Goal: Task Accomplishment & Management: Manage account settings

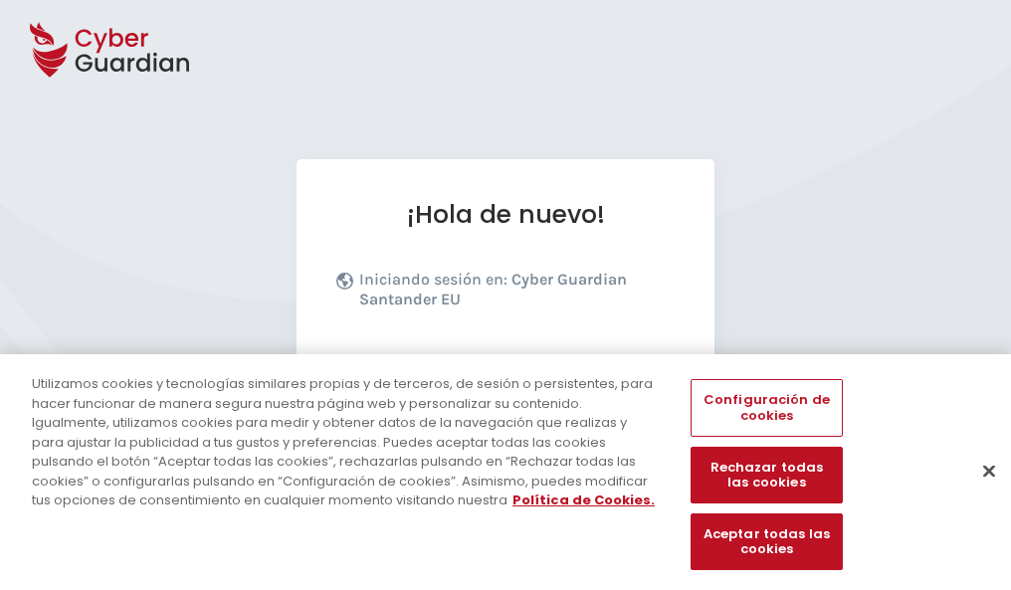
scroll to position [244, 0]
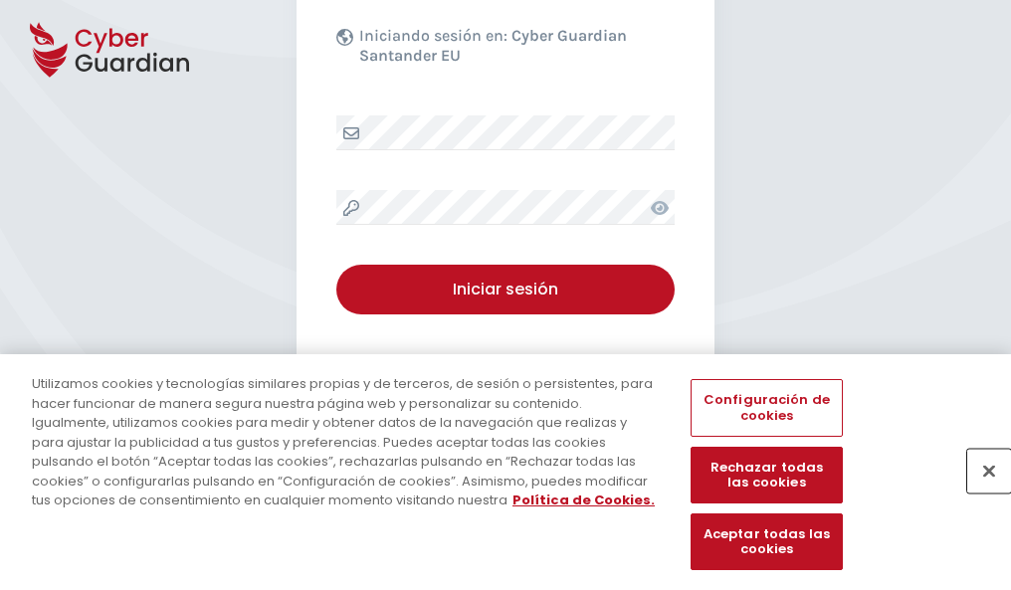
click at [979, 492] on button "Cerrar" at bounding box center [989, 471] width 44 height 44
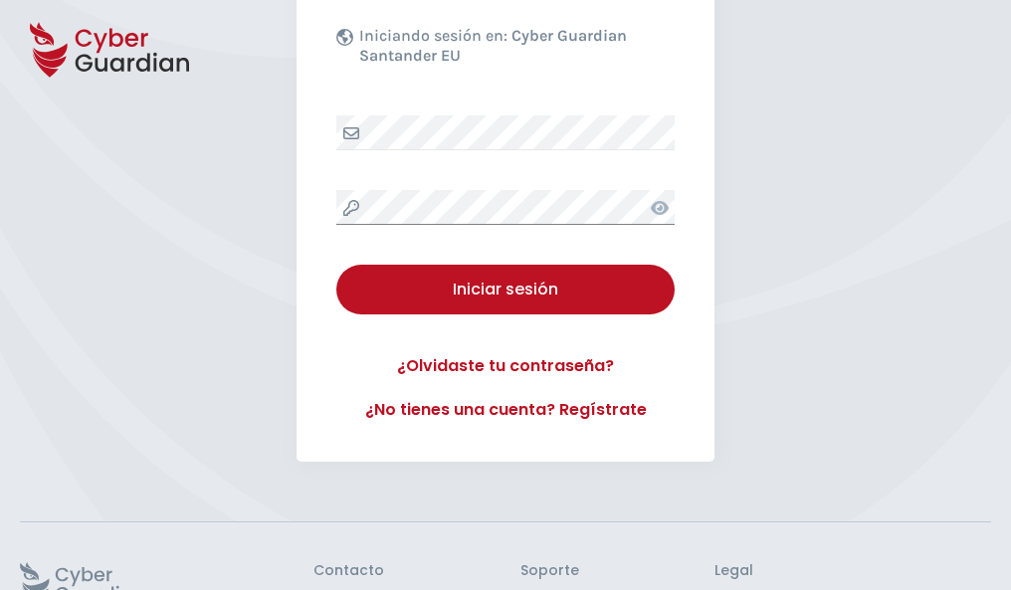
scroll to position [387, 0]
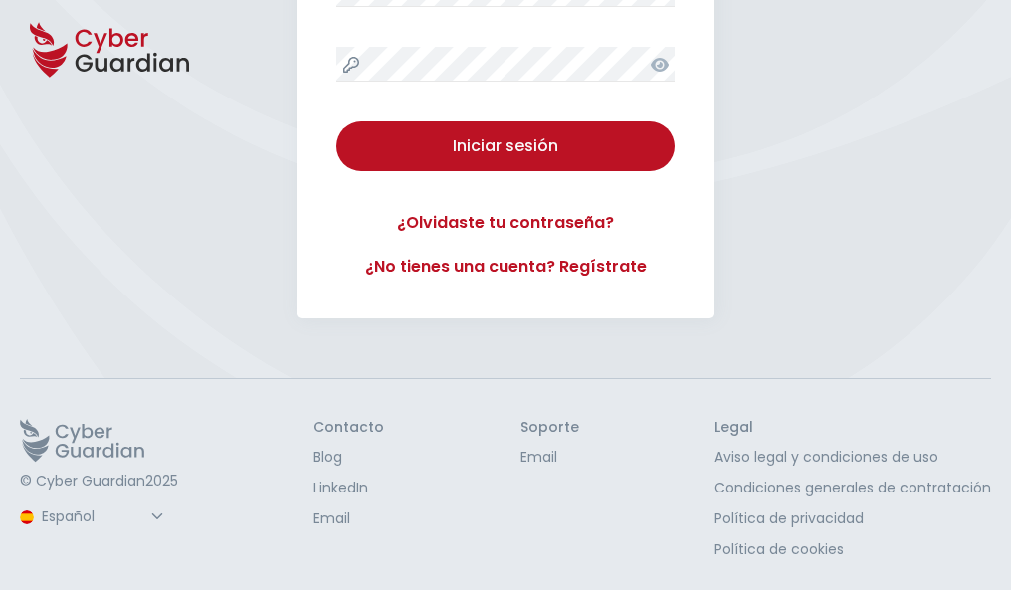
click at [336, 121] on button "Iniciar sesión" at bounding box center [505, 146] width 338 height 50
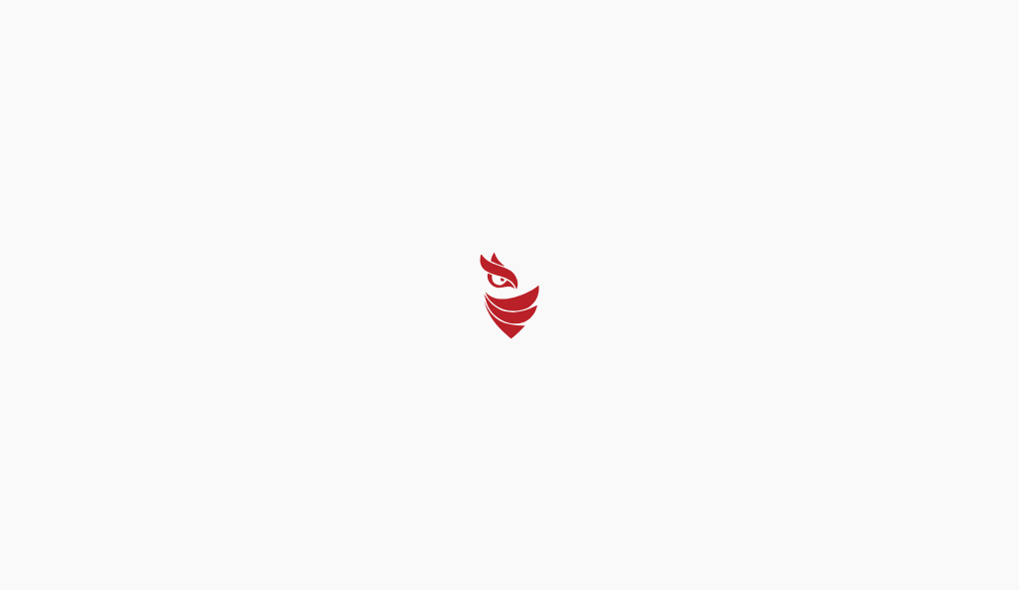
select select "English"
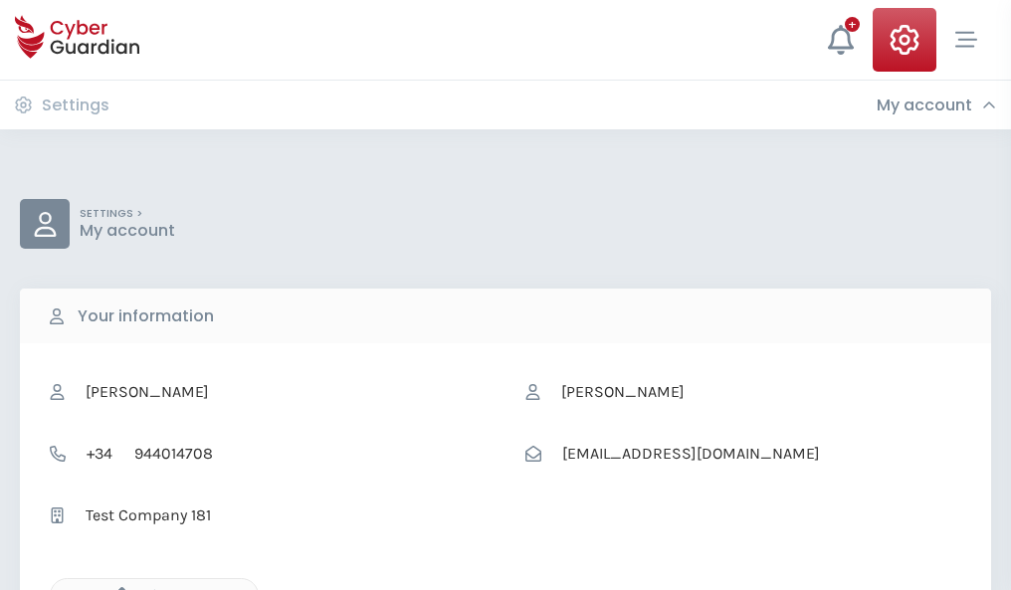
click at [116, 588] on icon "button" at bounding box center [116, 595] width 17 height 17
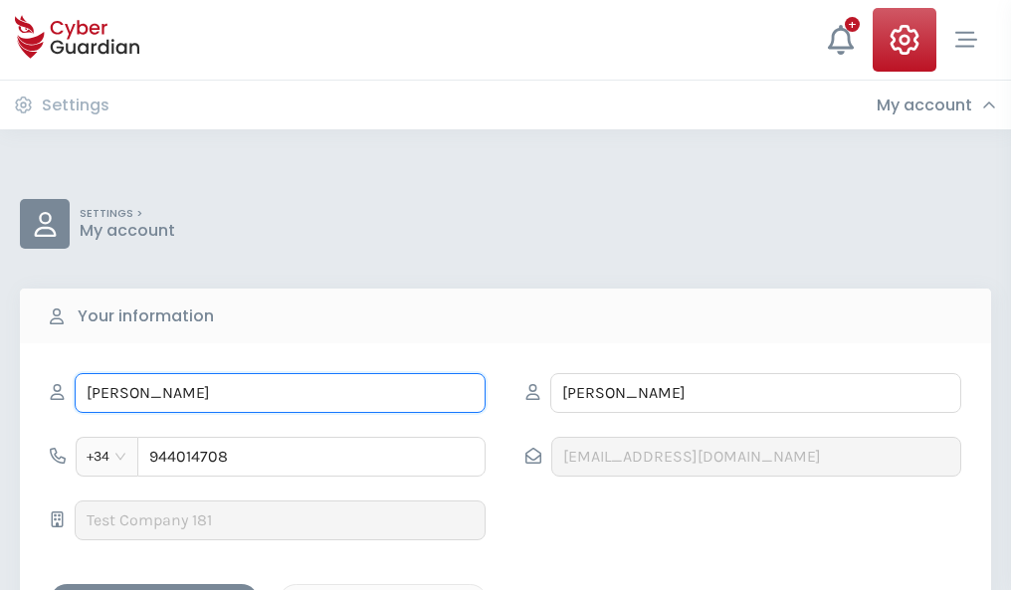
click at [280, 393] on input "RICARDA" at bounding box center [280, 393] width 411 height 40
type input "R"
type input "Trinidad"
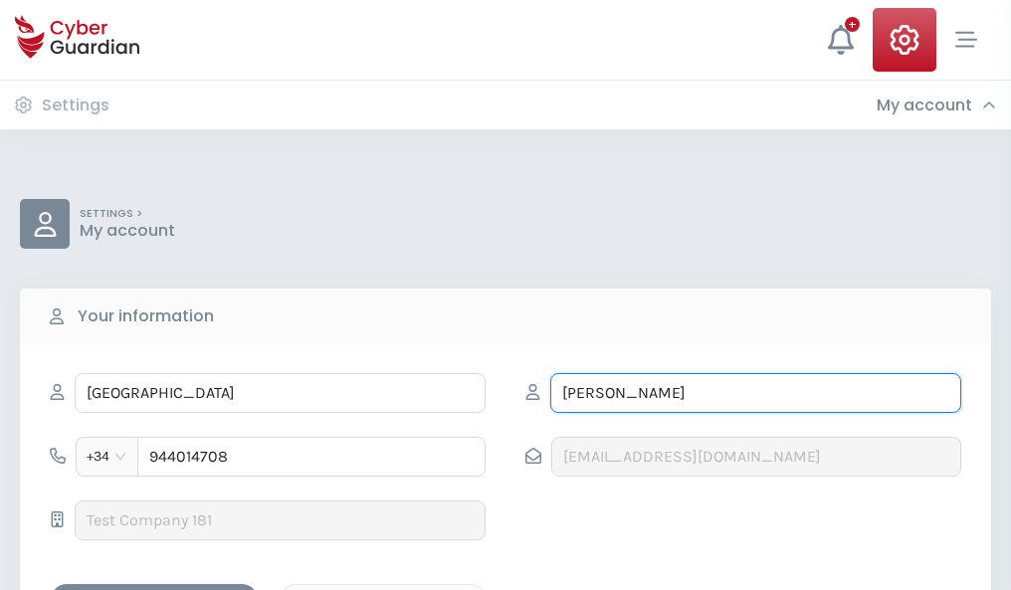
click at [755, 393] on input "ROCHA" at bounding box center [755, 393] width 411 height 40
type input "R"
type input "Fonseca"
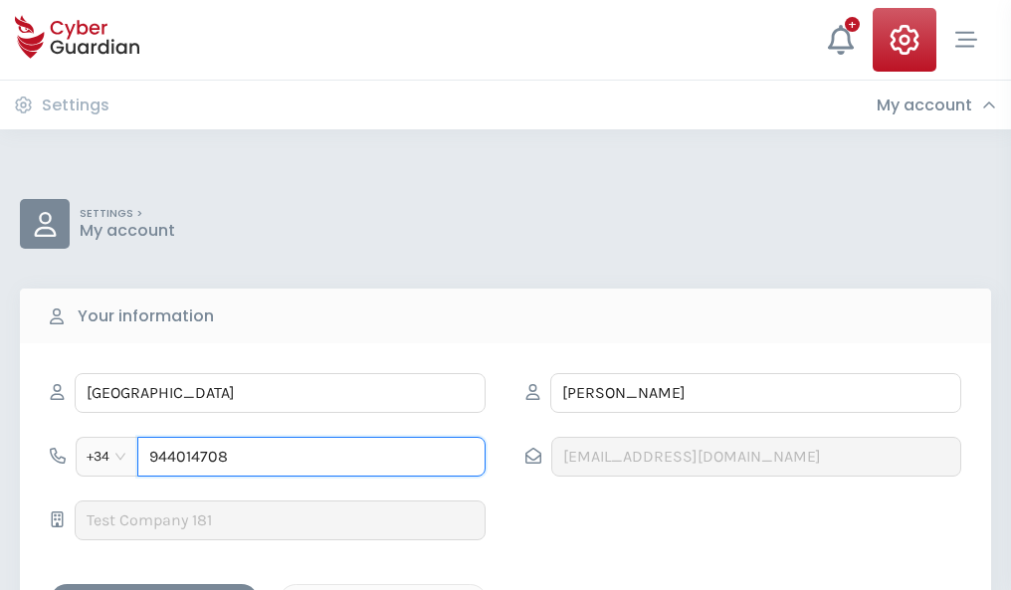
click at [312, 457] on input "944014708" at bounding box center [311, 457] width 348 height 40
type input "9"
type input "884159946"
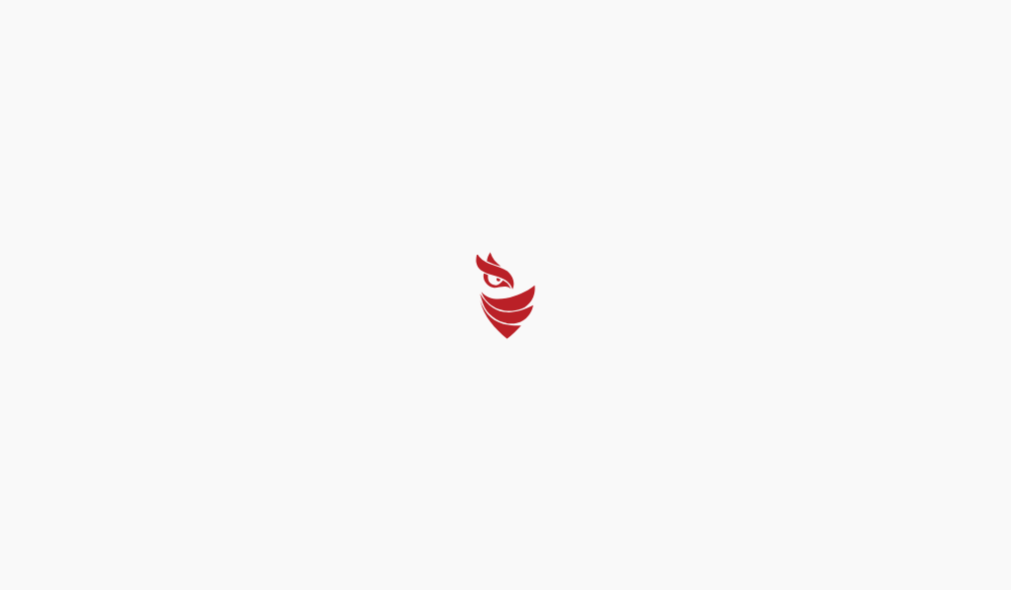
select select "English"
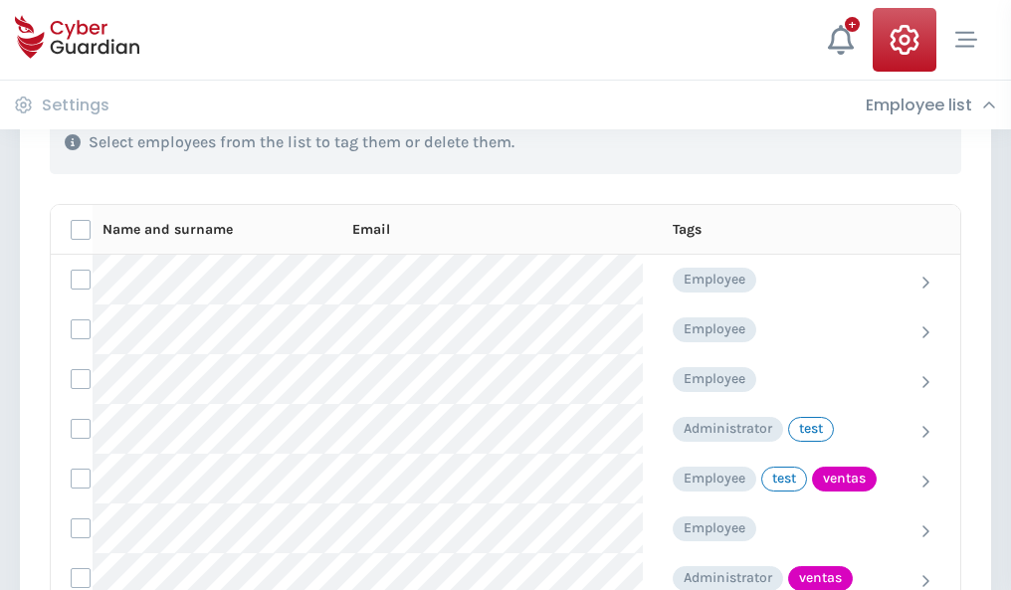
scroll to position [902, 0]
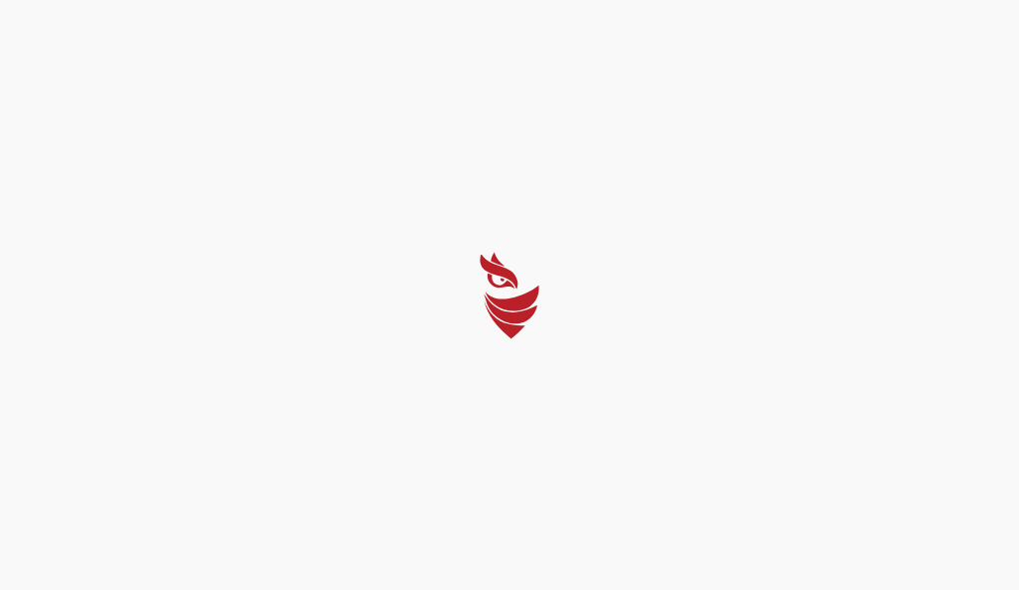
select select "English"
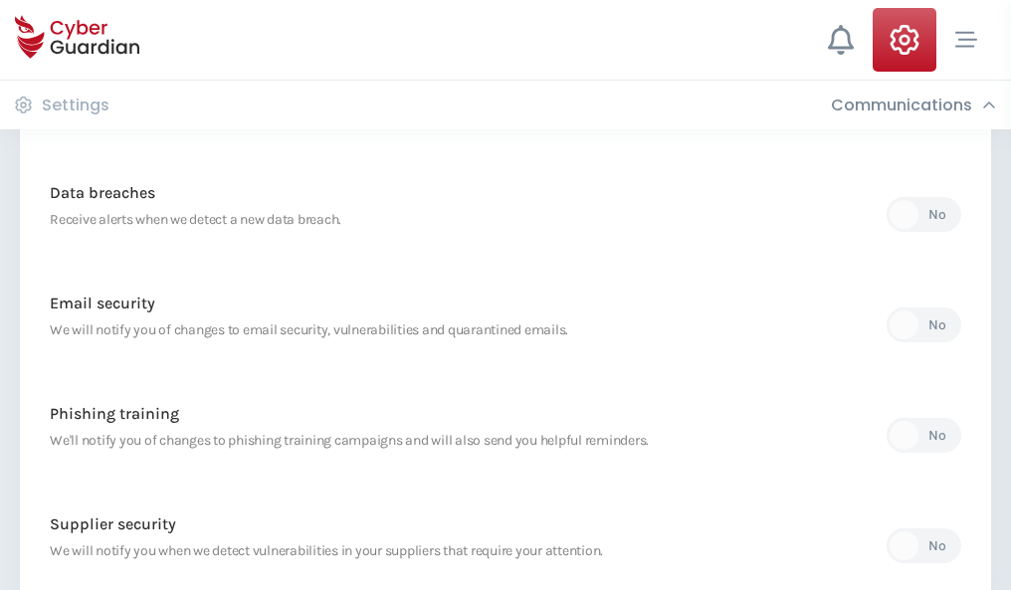
scroll to position [1048, 0]
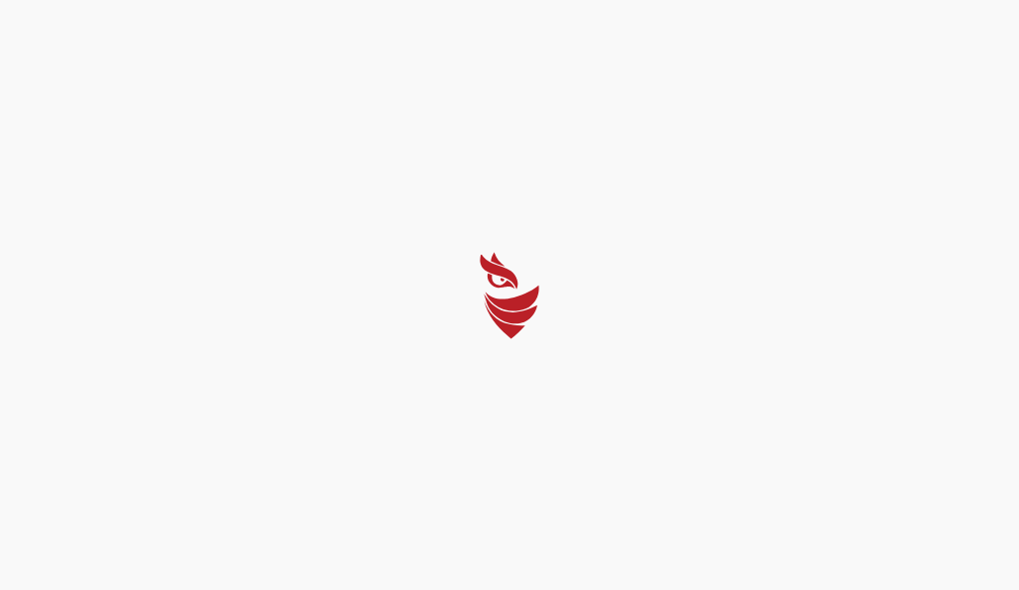
select select "English"
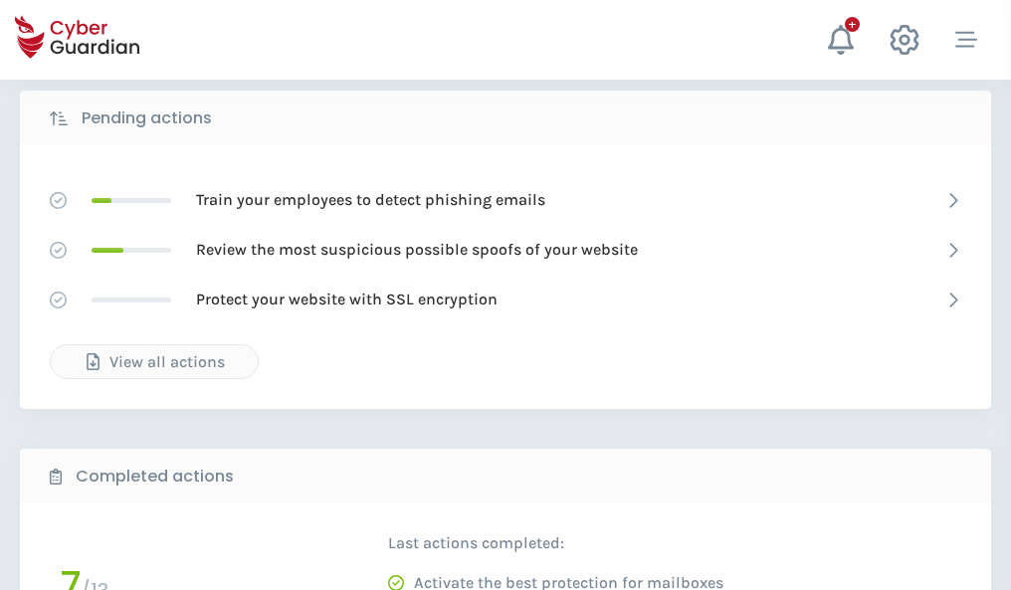
scroll to position [1102, 0]
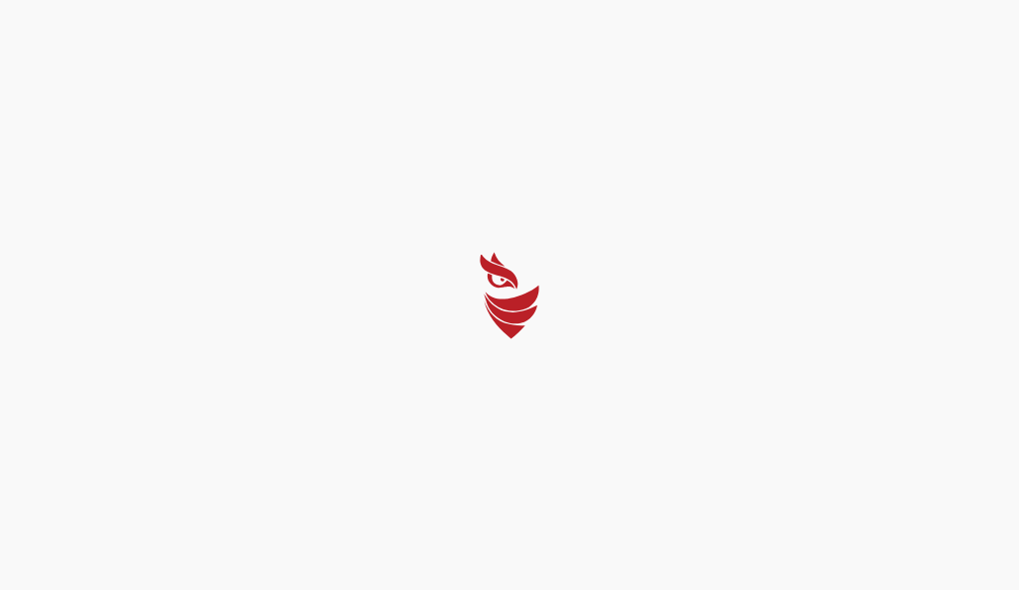
select select "English"
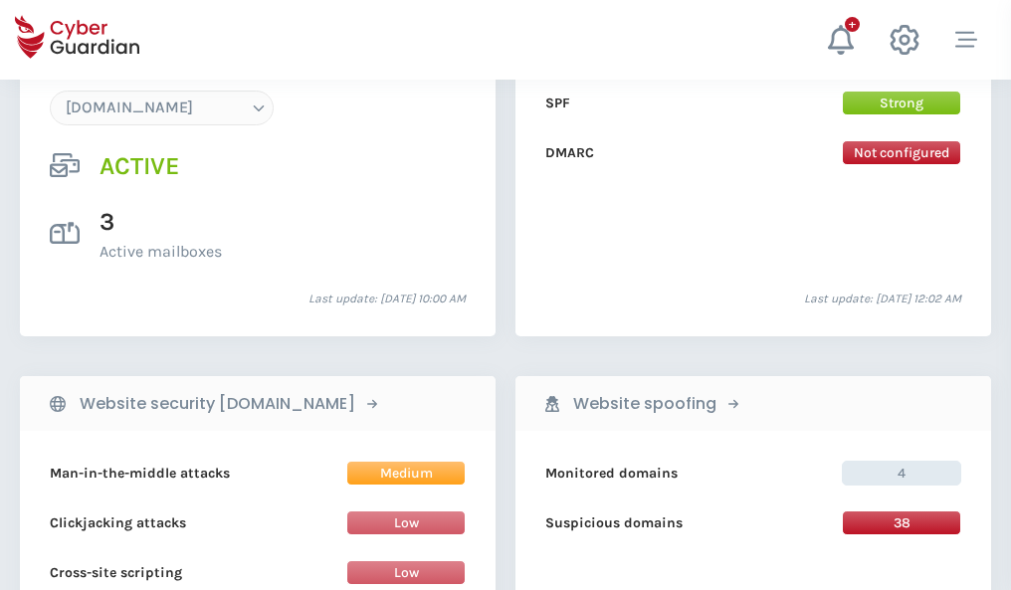
scroll to position [2120, 0]
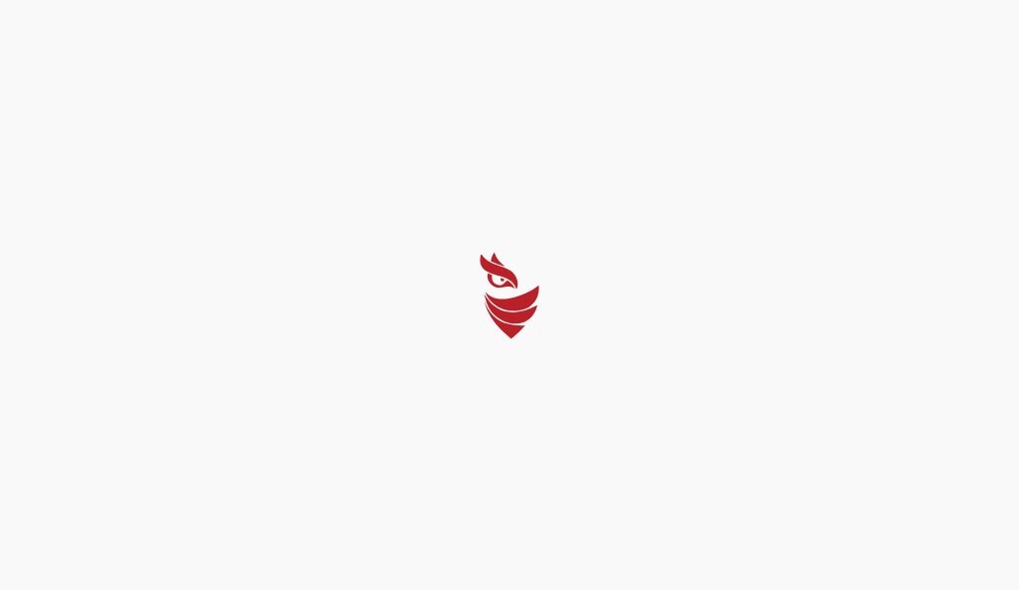
select select "English"
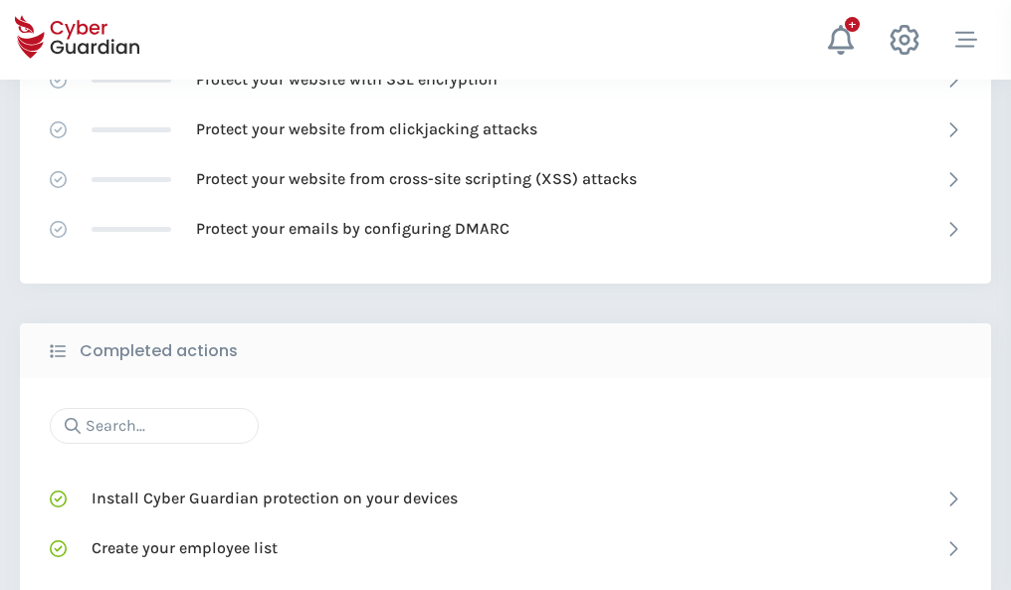
scroll to position [1326, 0]
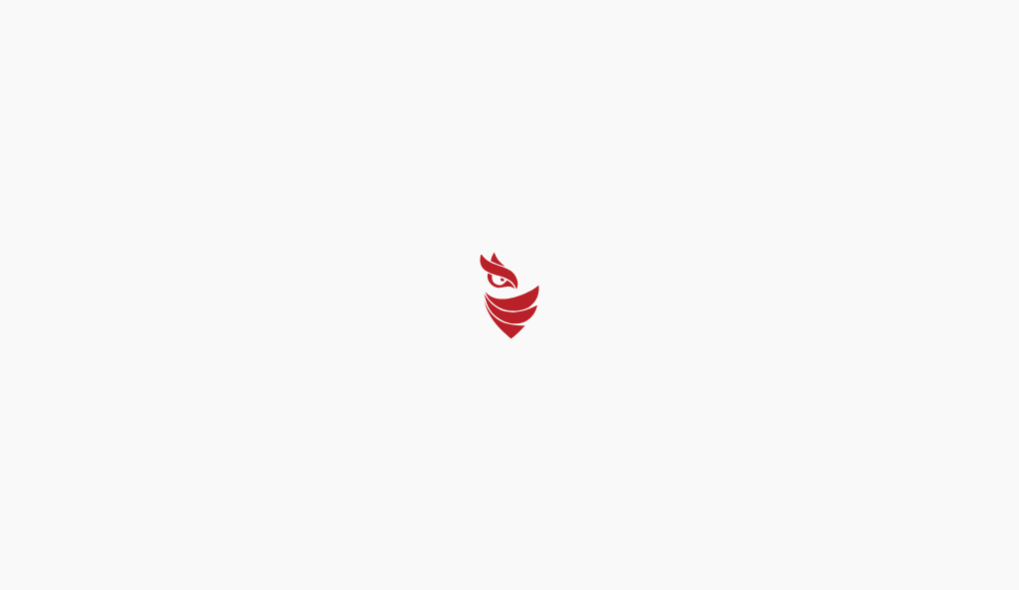
select select "English"
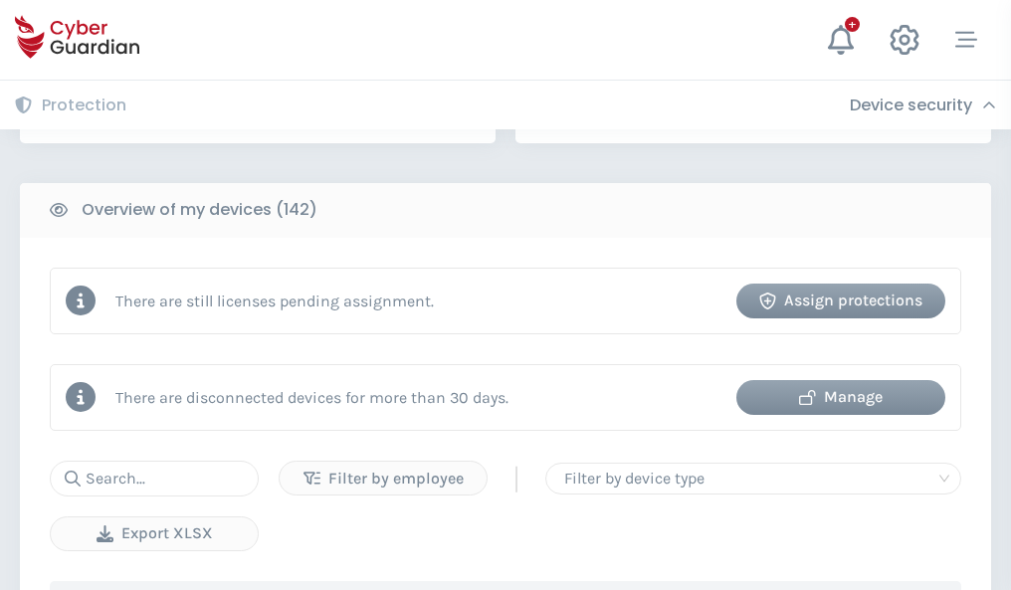
scroll to position [1929, 0]
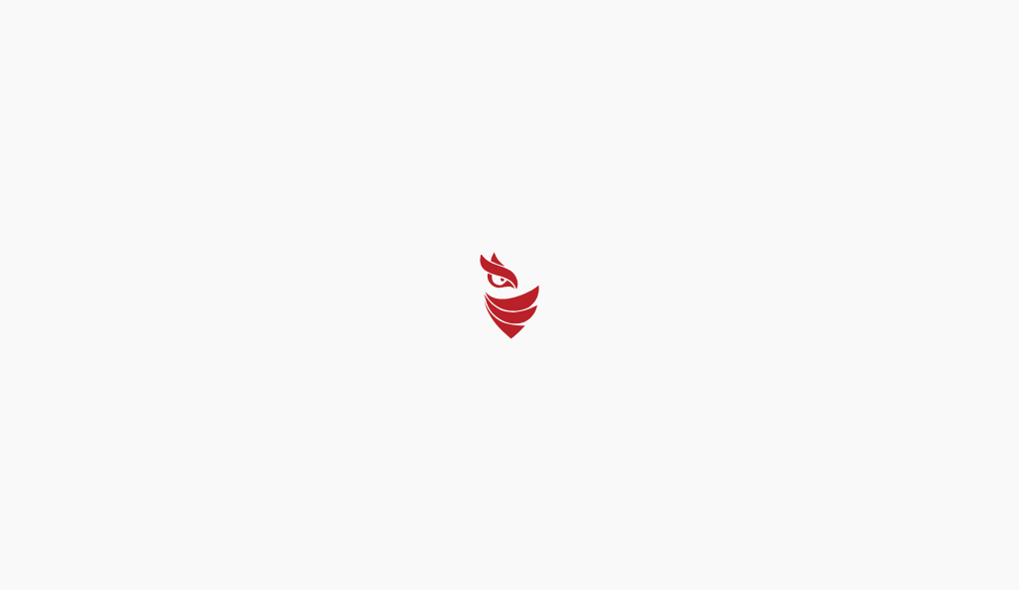
select select "English"
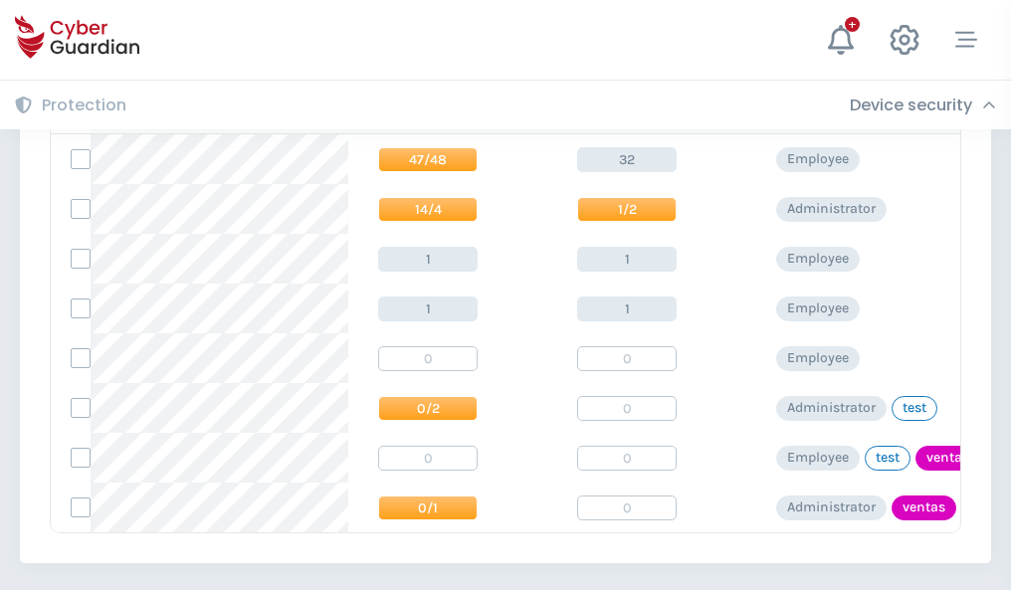
scroll to position [924, 0]
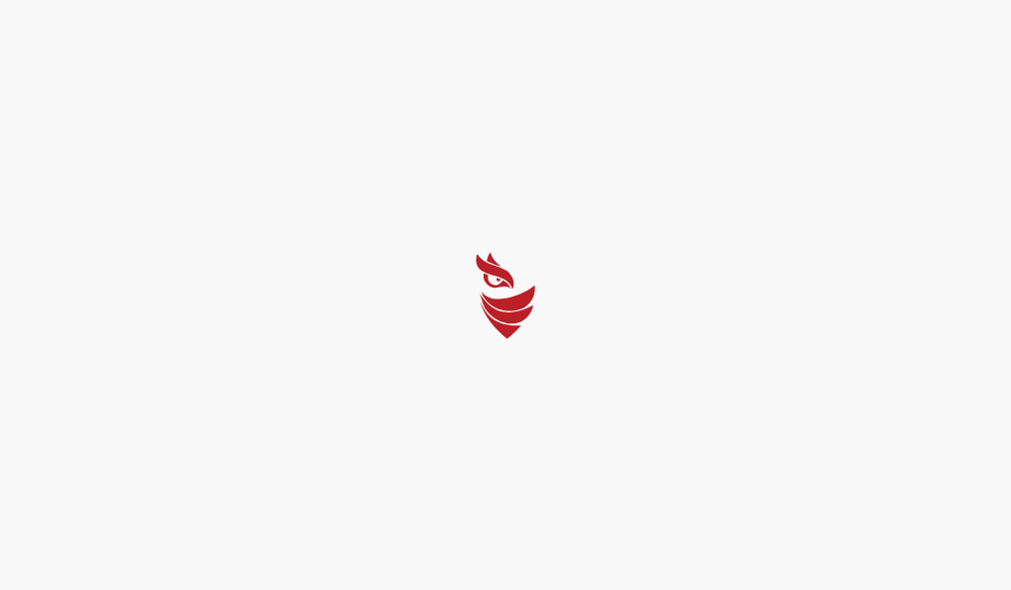
select select "English"
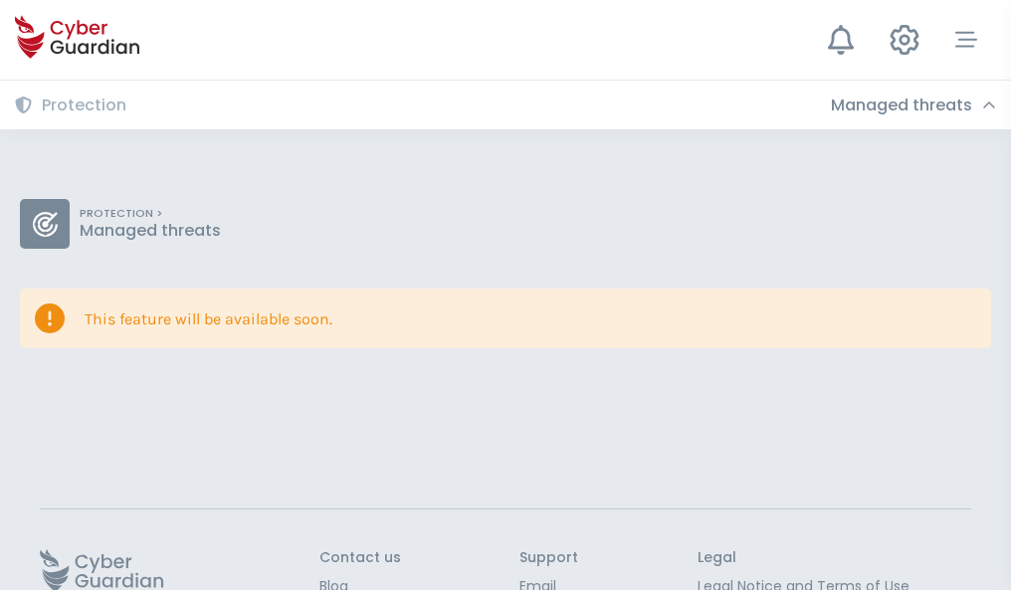
scroll to position [129, 0]
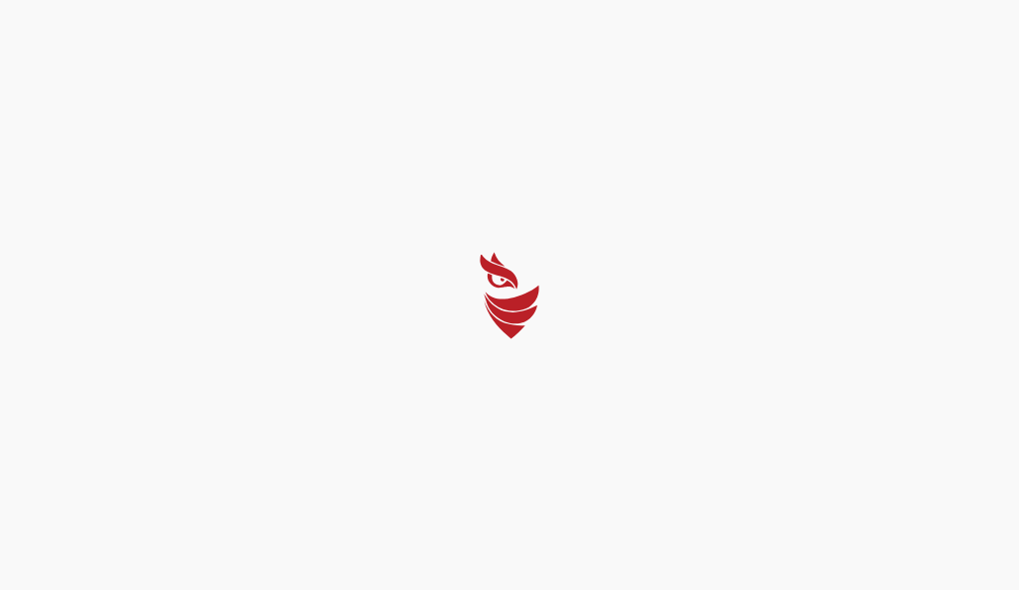
select select "English"
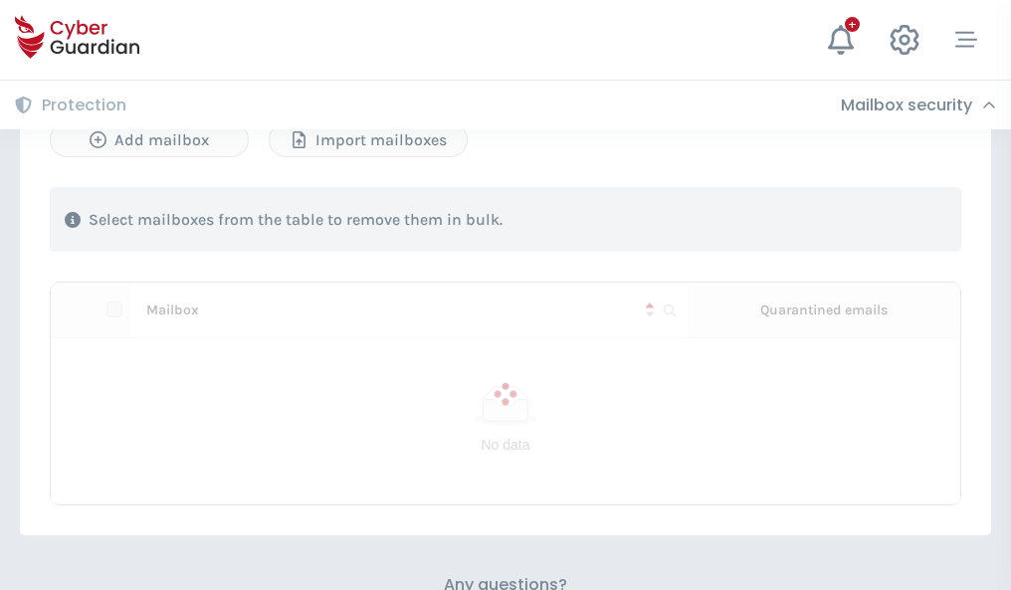
scroll to position [852, 0]
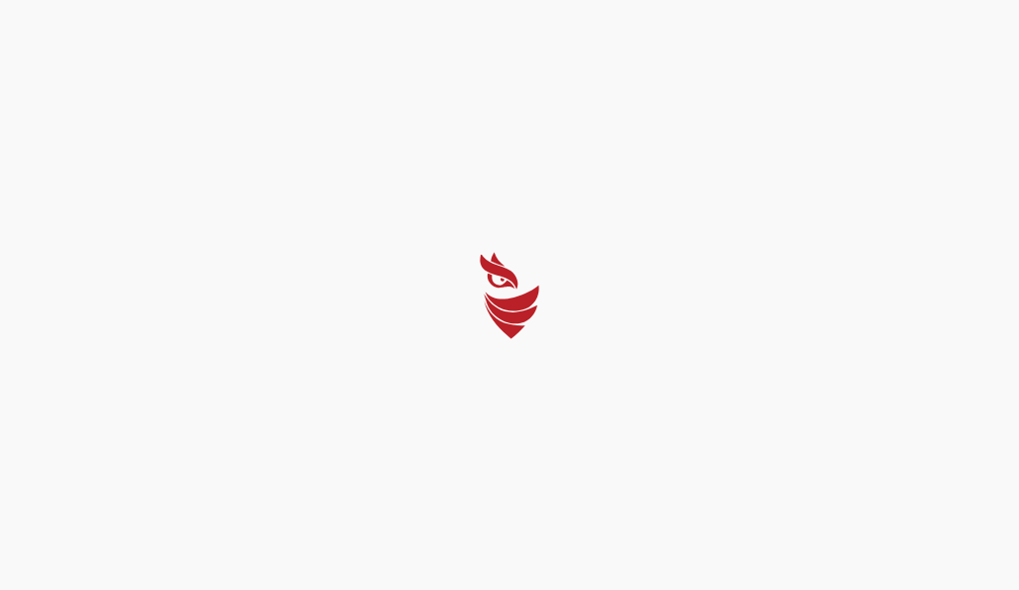
select select "English"
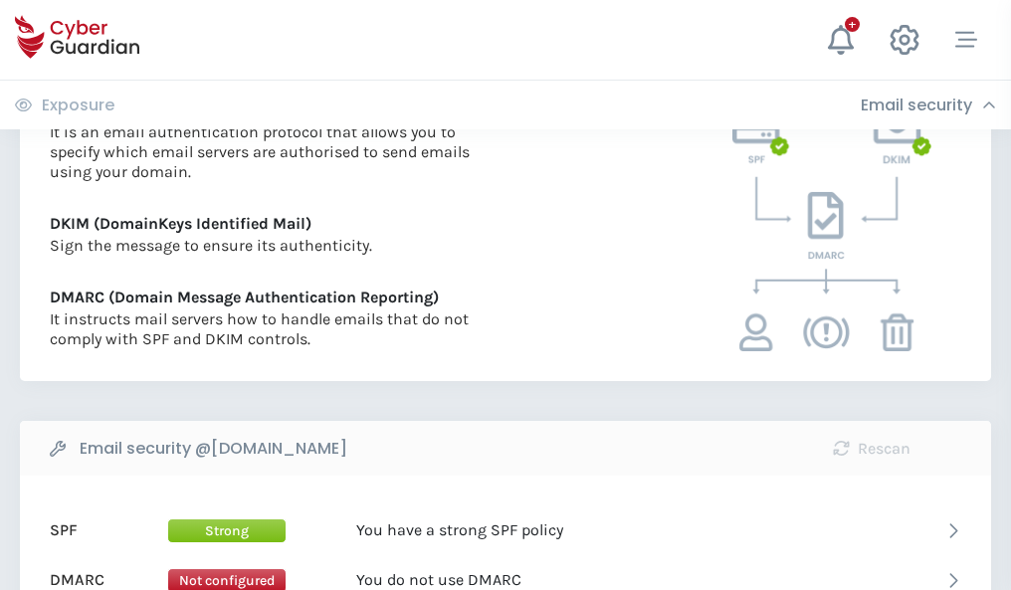
scroll to position [1074, 0]
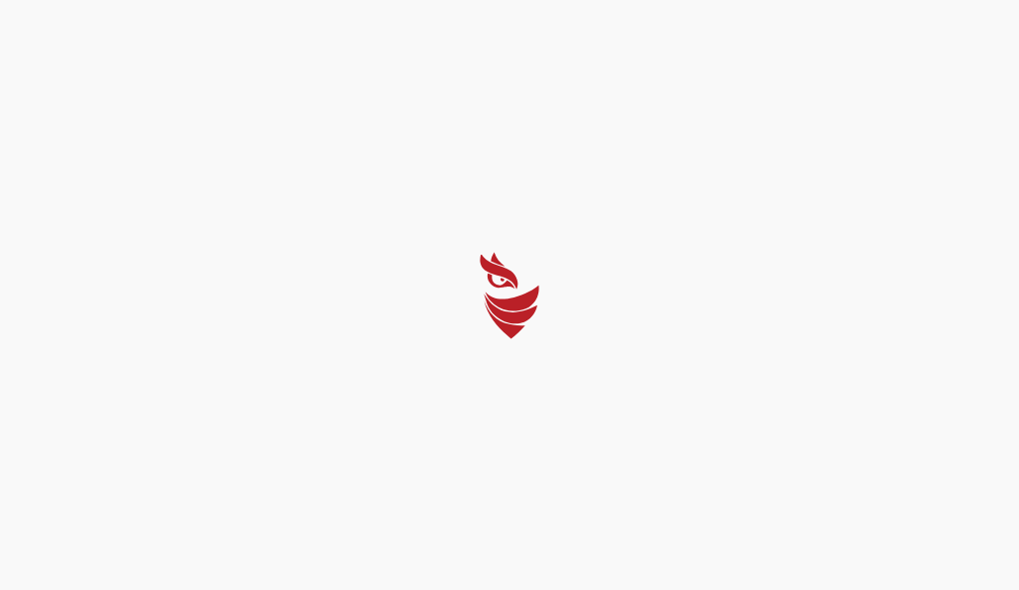
select select "English"
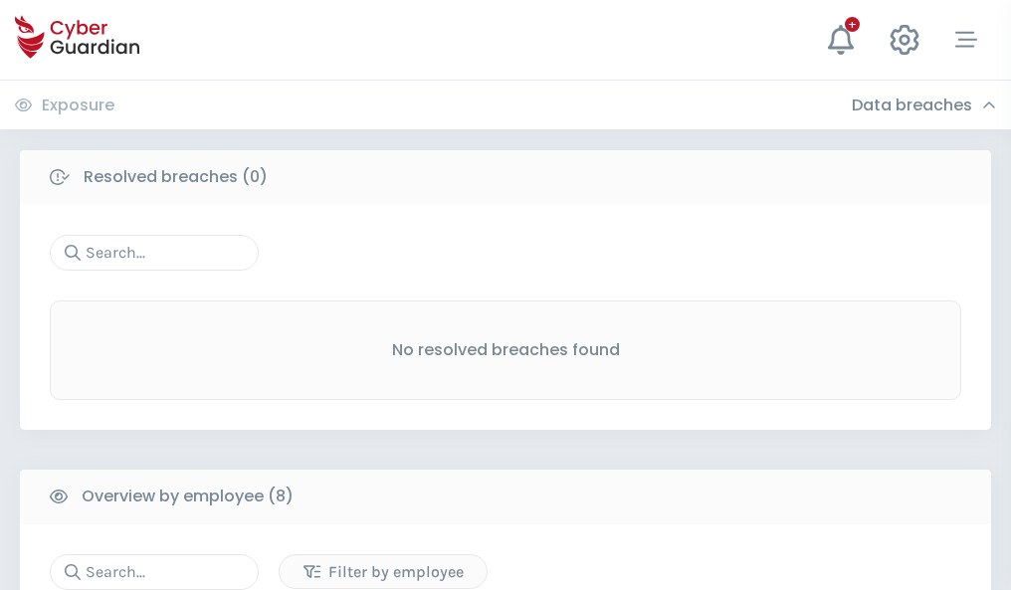
scroll to position [1696, 0]
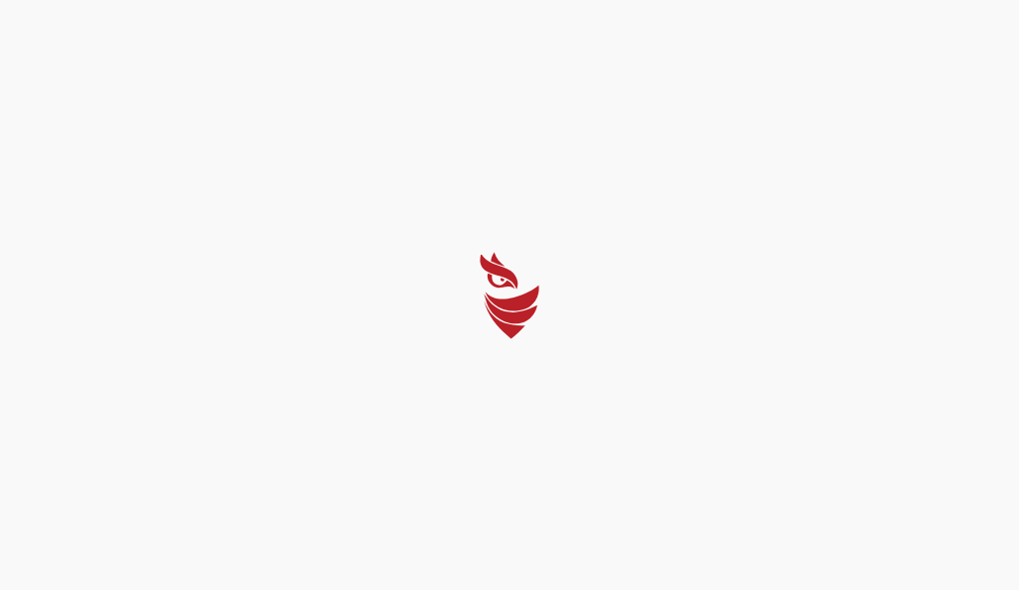
select select "English"
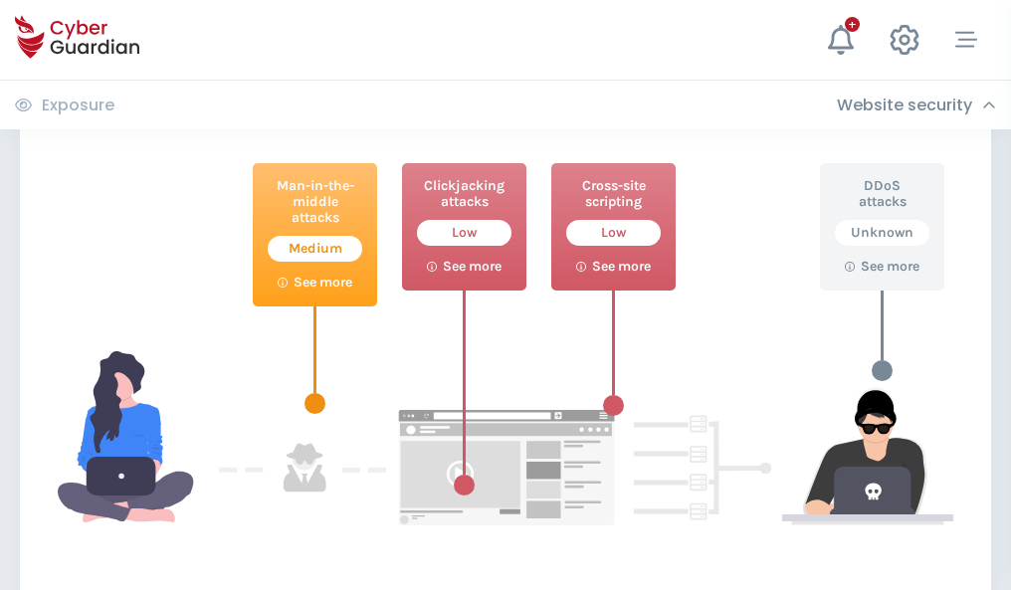
scroll to position [1084, 0]
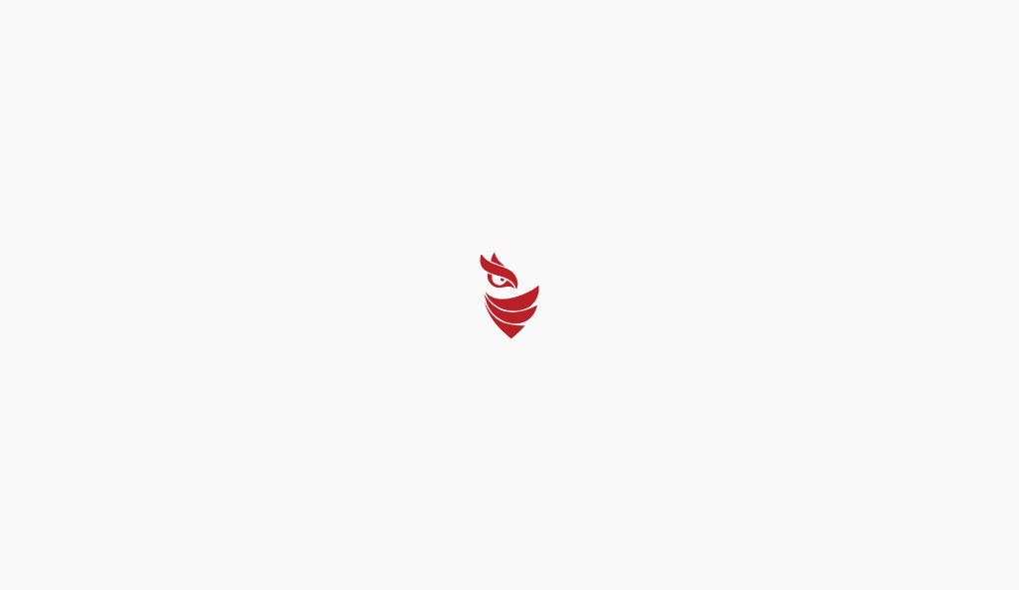
select select "English"
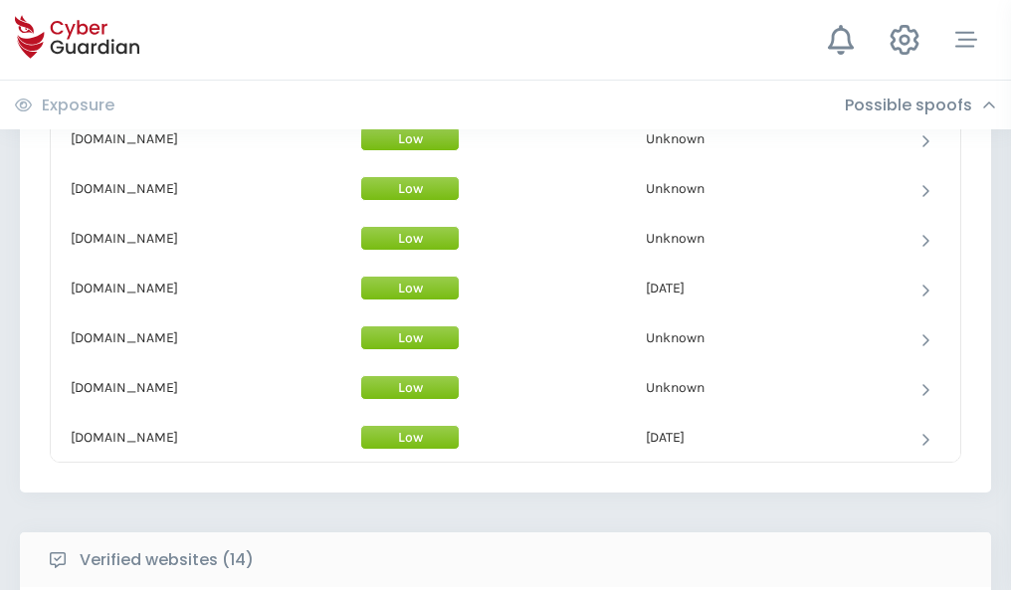
scroll to position [1941, 0]
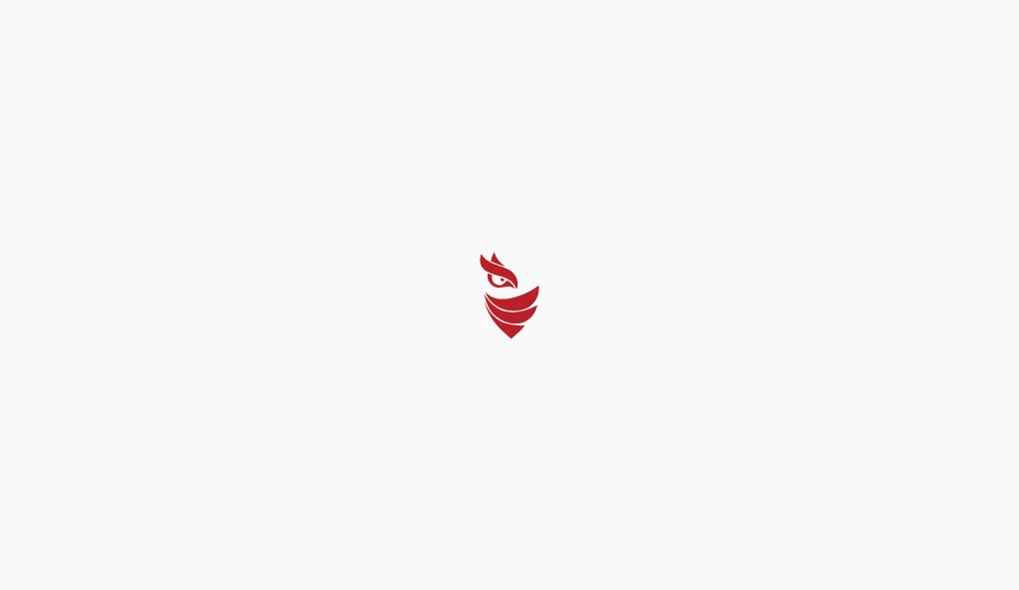
select select "English"
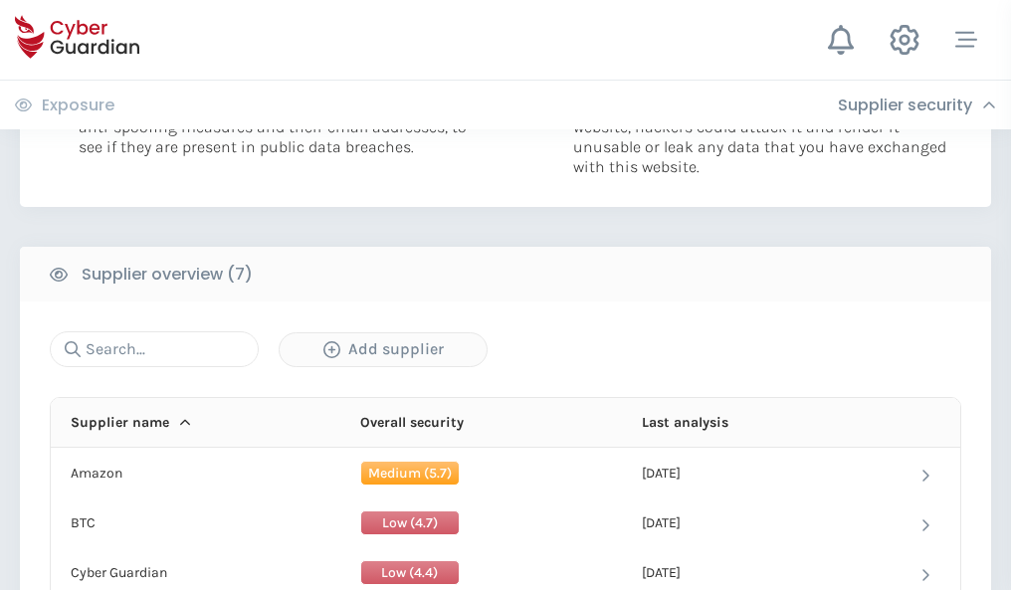
scroll to position [1289, 0]
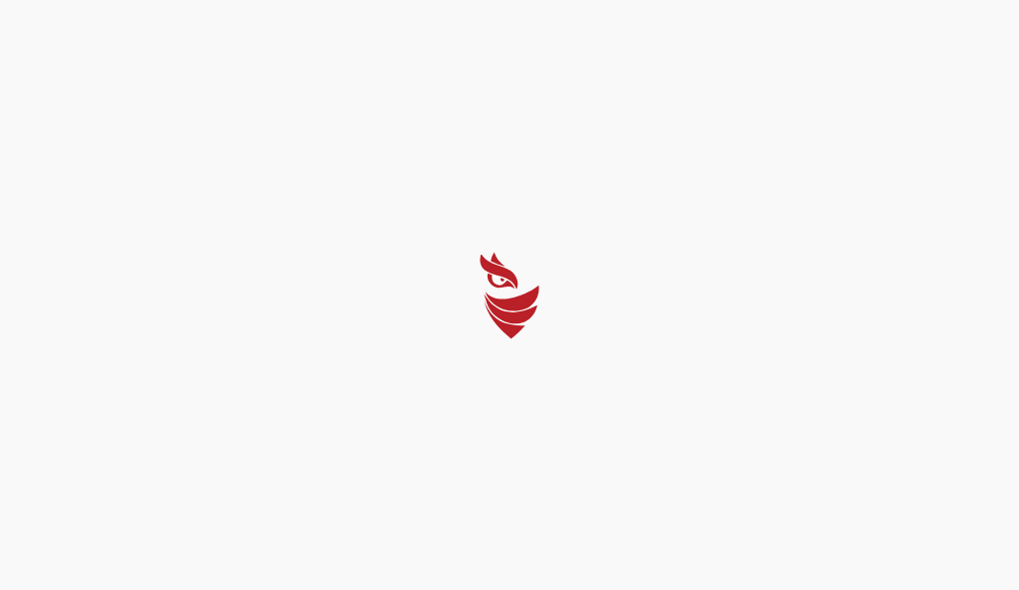
select select "English"
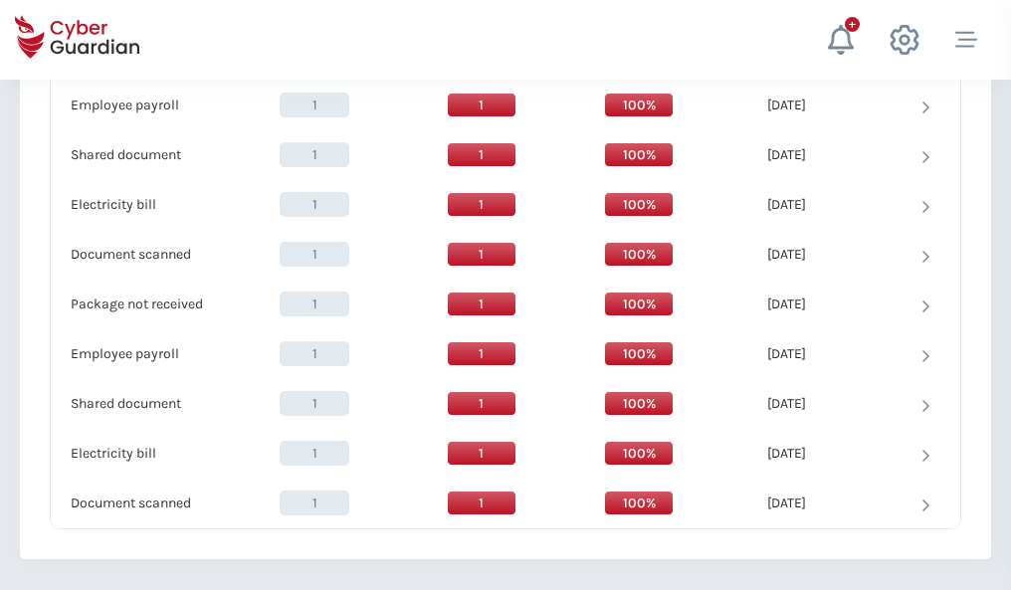
scroll to position [2039, 0]
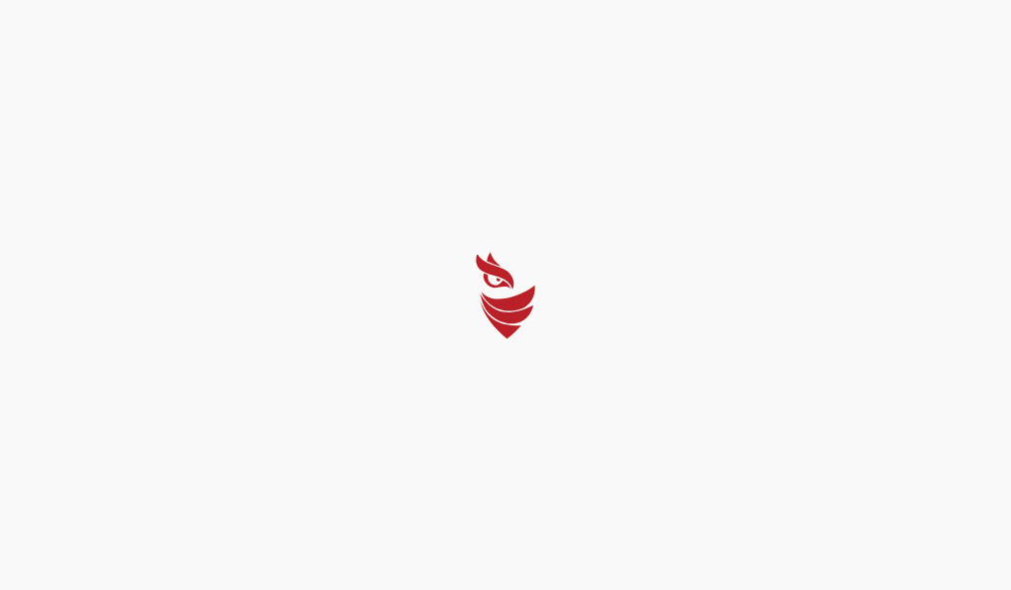
select select "English"
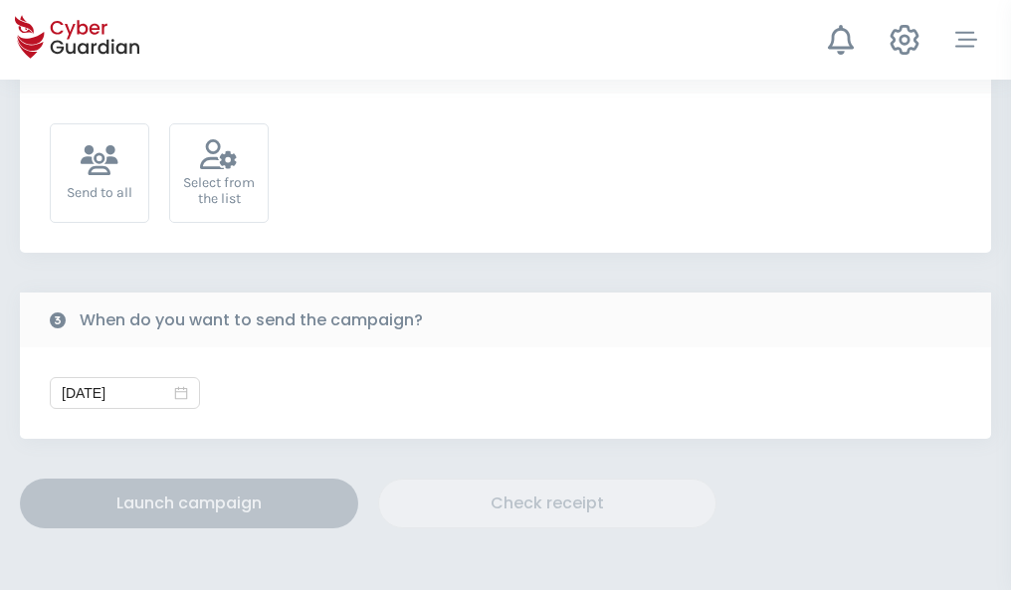
scroll to position [729, 0]
